Goal: Task Accomplishment & Management: Use online tool/utility

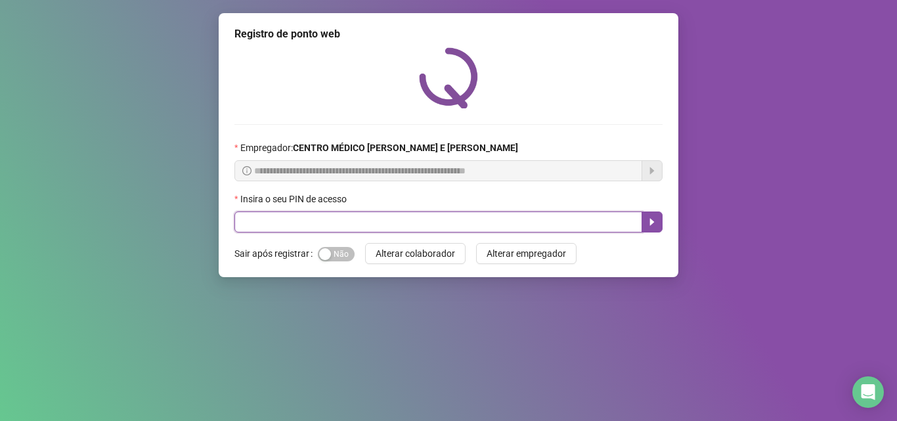
click at [529, 223] on input "text" at bounding box center [438, 221] width 408 height 21
type input "*****"
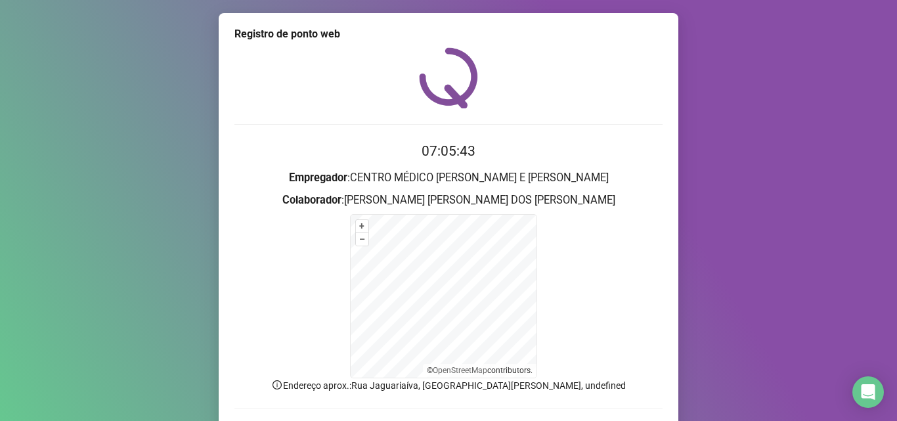
scroll to position [88, 0]
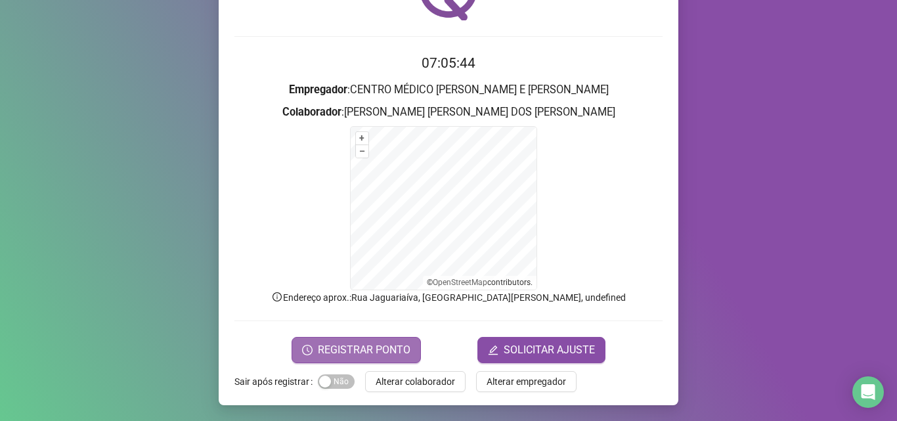
click at [342, 344] on span "REGISTRAR PONTO" at bounding box center [364, 350] width 93 height 16
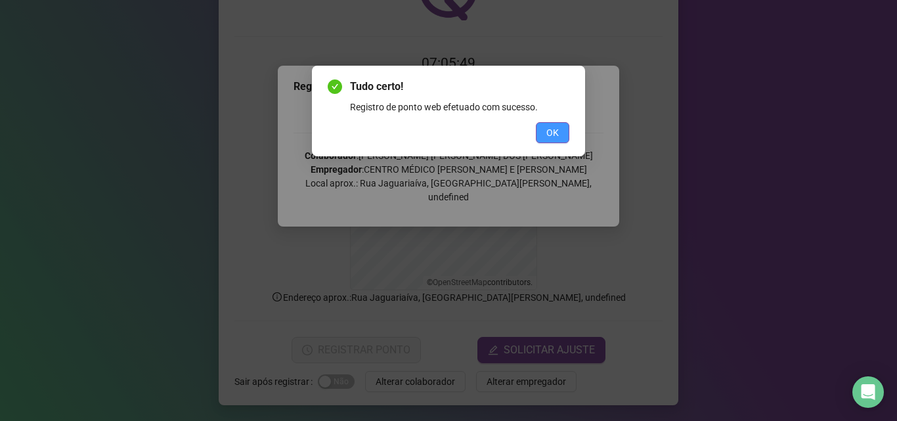
click at [544, 133] on button "OK" at bounding box center [552, 132] width 33 height 21
click at [544, 133] on div "Tudo certo! Registro de ponto web efetuado com sucesso. OK" at bounding box center [448, 210] width 897 height 421
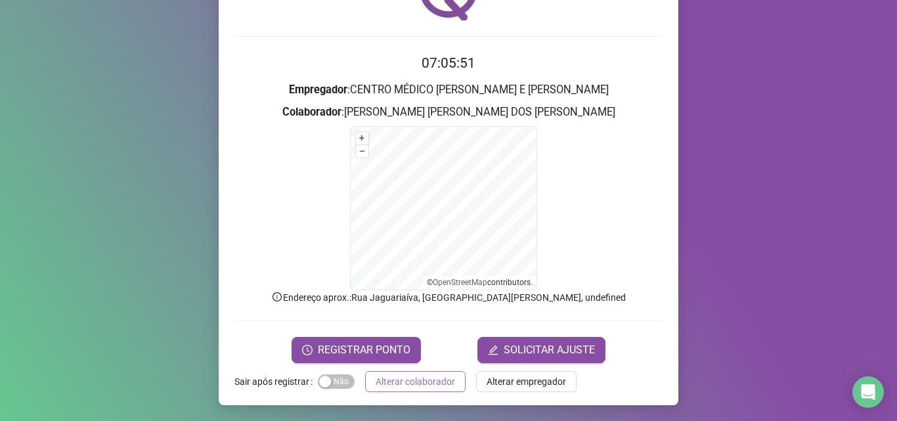
click at [416, 371] on button "Alterar colaborador" at bounding box center [415, 381] width 100 height 21
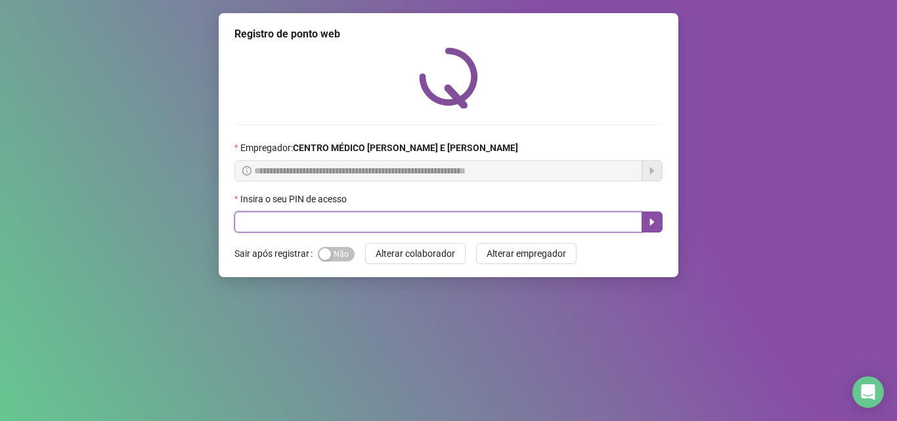
click at [502, 221] on input "text" at bounding box center [438, 221] width 408 height 21
click at [257, 223] on input "text" at bounding box center [438, 221] width 408 height 21
type input "*****"
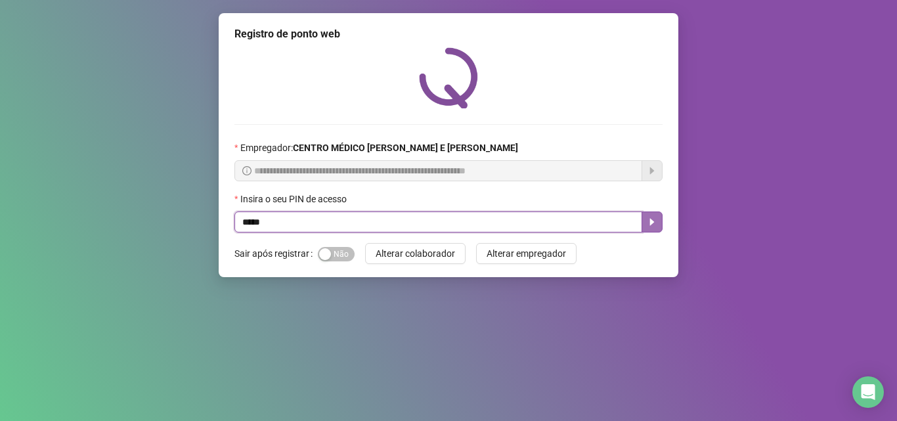
click at [652, 218] on icon "caret-right" at bounding box center [652, 222] width 11 height 11
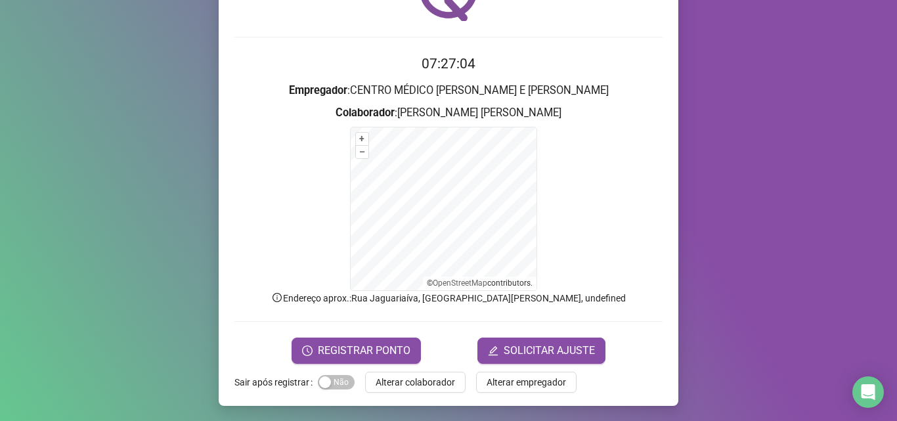
scroll to position [88, 0]
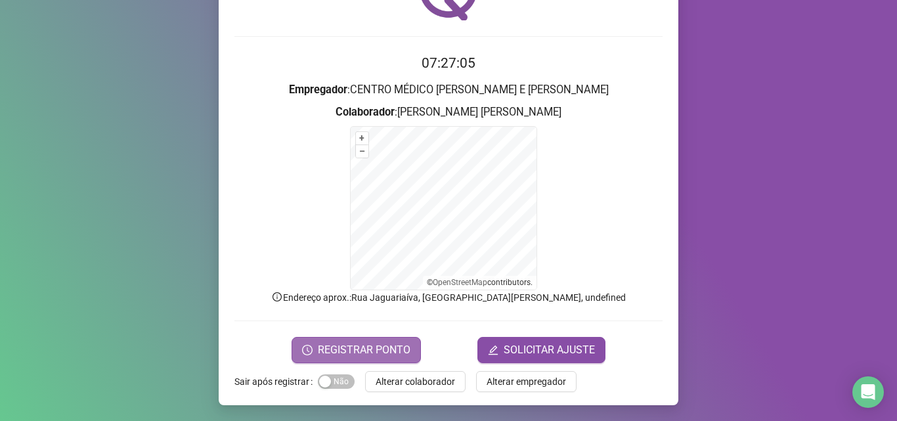
click at [376, 351] on span "REGISTRAR PONTO" at bounding box center [364, 350] width 93 height 16
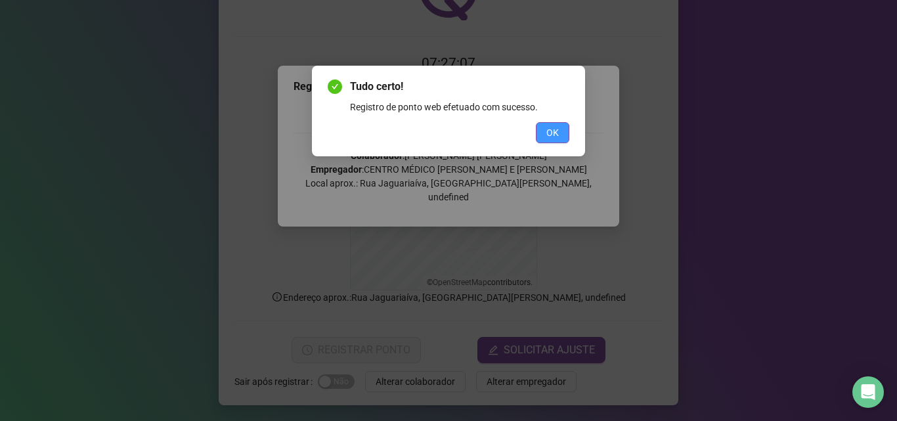
click at [559, 133] on button "OK" at bounding box center [552, 132] width 33 height 21
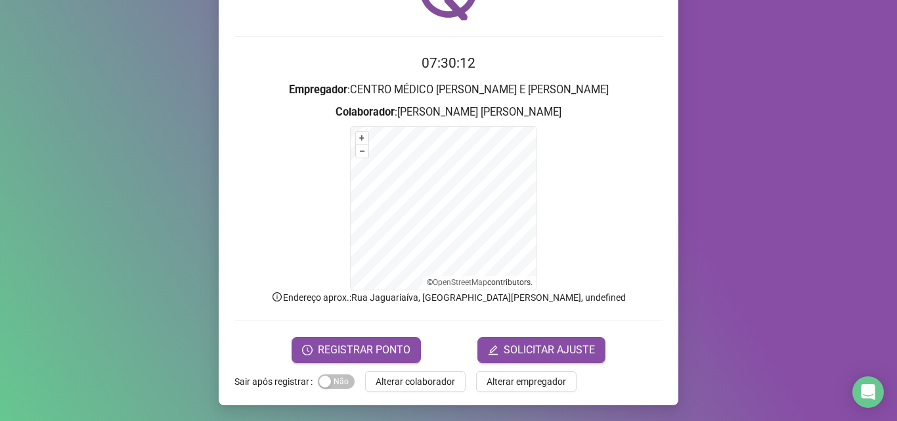
click at [416, 372] on button "Alterar colaborador" at bounding box center [415, 381] width 100 height 21
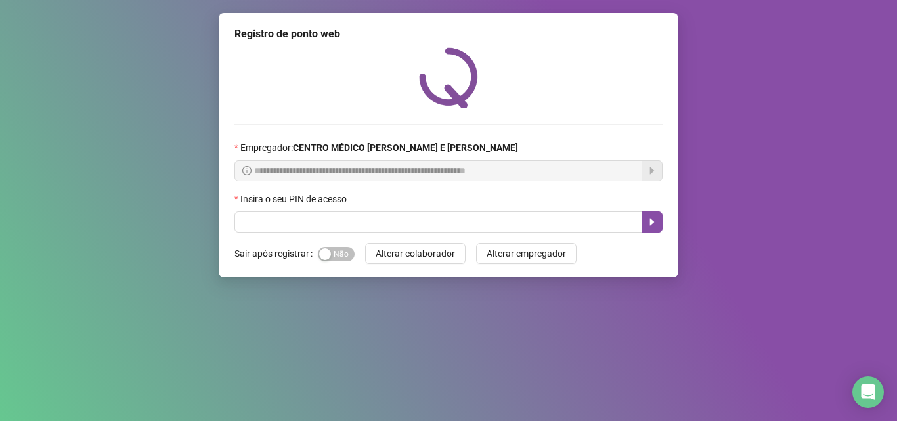
scroll to position [0, 0]
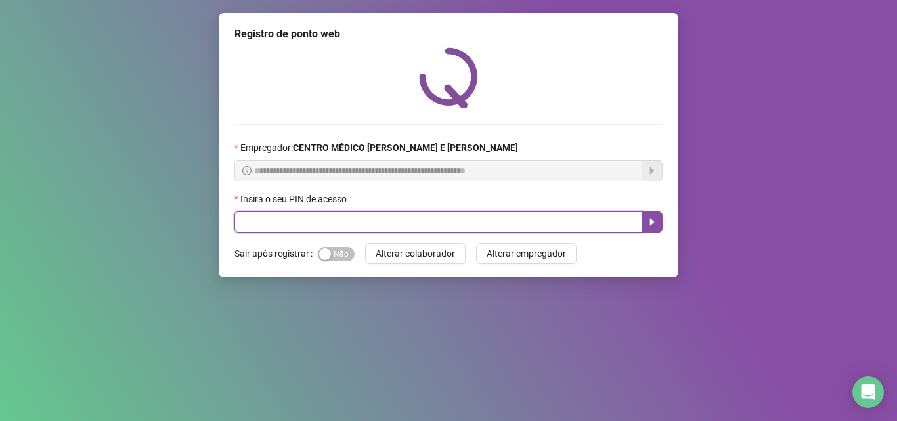
click at [353, 223] on input "text" at bounding box center [438, 221] width 408 height 21
type input "*****"
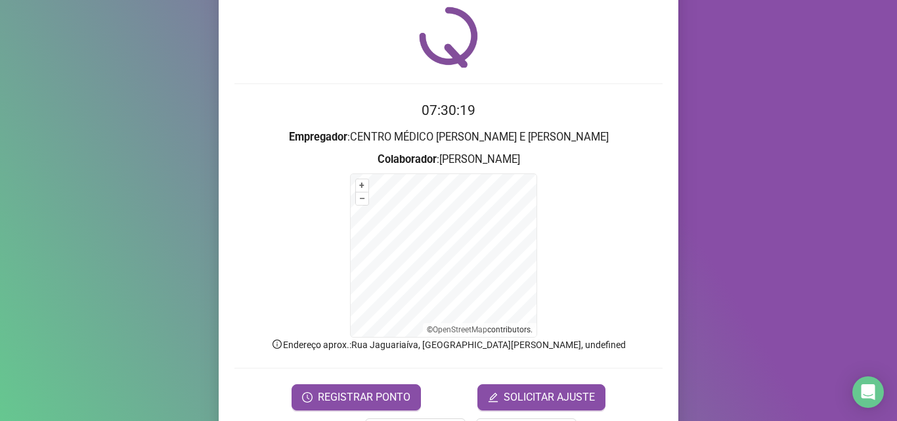
scroll to position [88, 0]
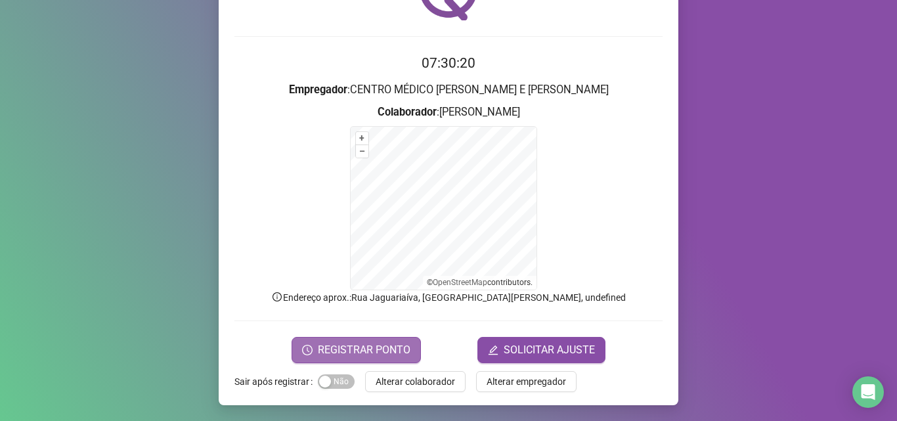
click at [350, 358] on button "REGISTRAR PONTO" at bounding box center [356, 350] width 129 height 26
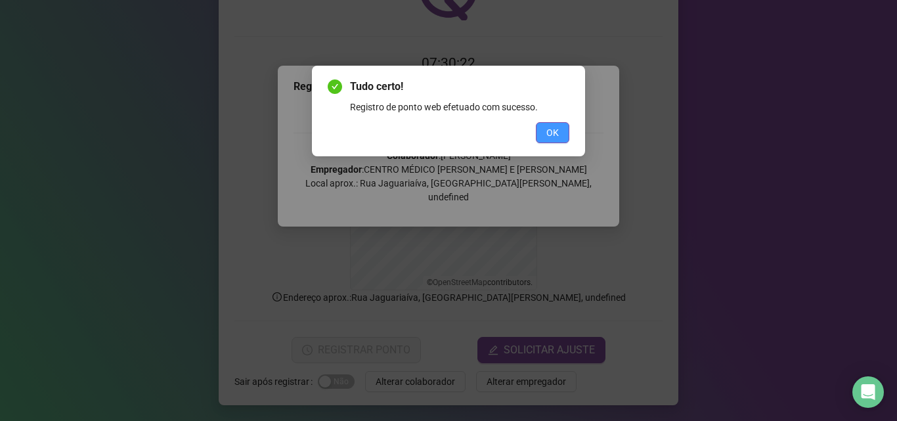
click at [566, 134] on button "OK" at bounding box center [552, 132] width 33 height 21
click at [566, 134] on div "Tudo certo! Registro de ponto web efetuado com sucesso. OK" at bounding box center [448, 210] width 897 height 421
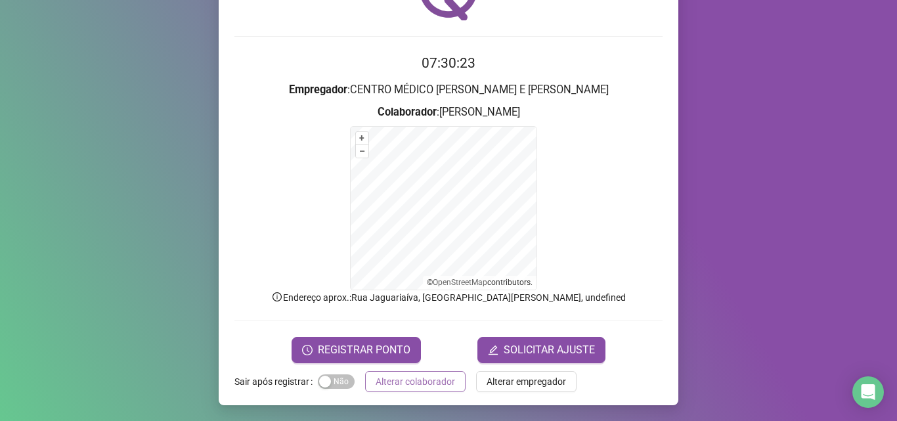
click at [419, 384] on span "Alterar colaborador" at bounding box center [415, 381] width 79 height 14
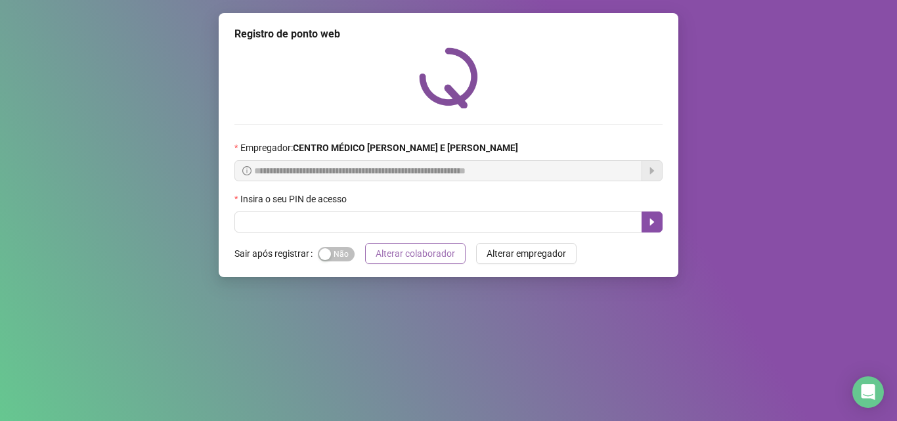
scroll to position [0, 0]
